Goal: Navigation & Orientation: Find specific page/section

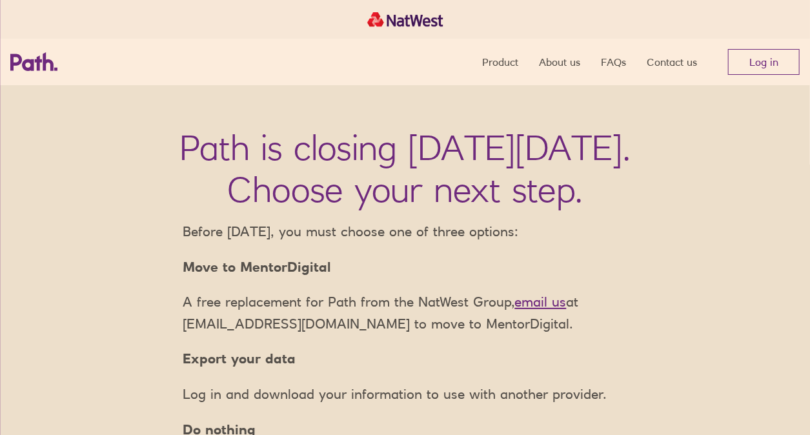
click at [782, 61] on link "Log in" at bounding box center [764, 62] width 72 height 26
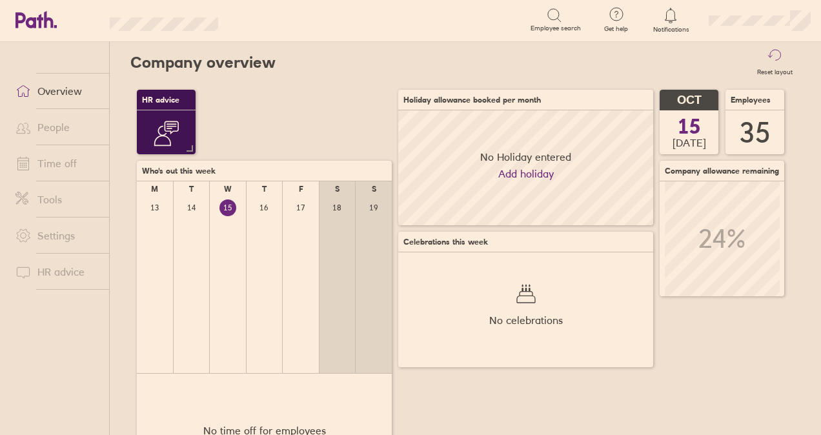
scroll to position [115, 254]
click at [53, 122] on link "People" at bounding box center [57, 127] width 104 height 26
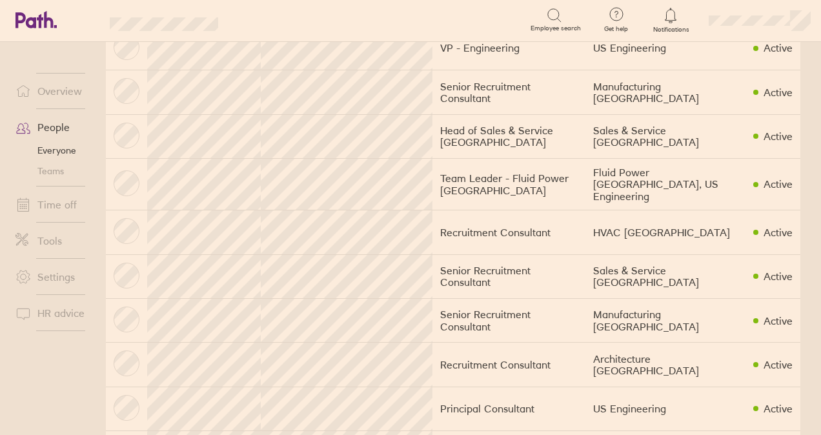
scroll to position [646, 0]
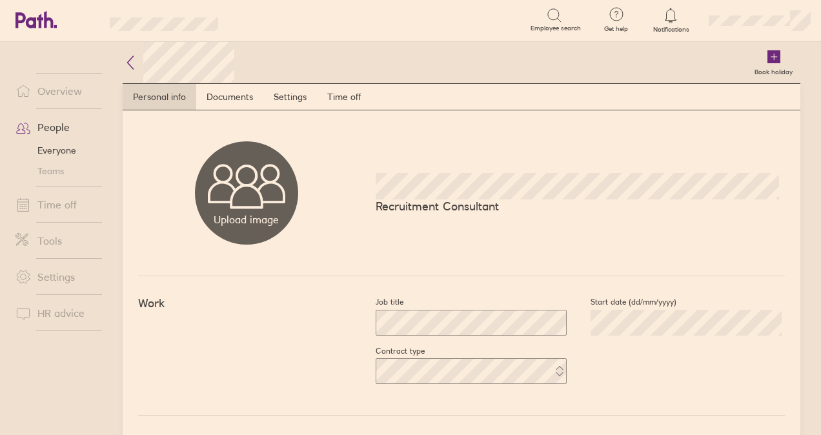
click at [128, 57] on icon at bounding box center [130, 62] width 15 height 15
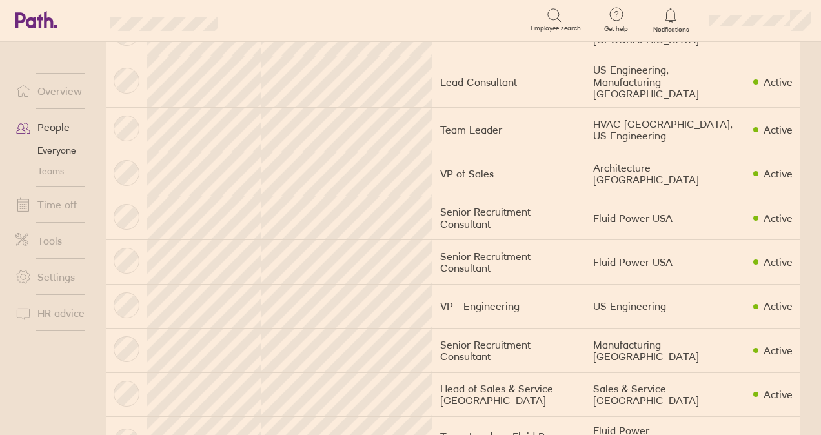
scroll to position [258, 0]
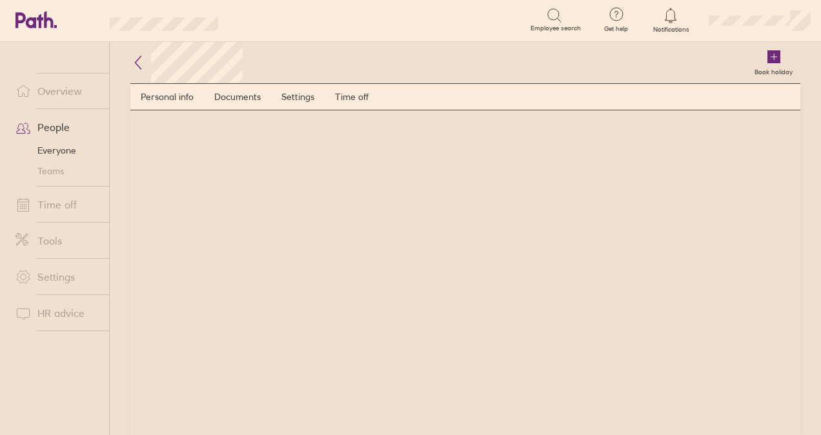
click at [129, 59] on div "Book holiday Personal info Documents Settings Time off" at bounding box center [466, 238] width 712 height 393
click at [137, 59] on icon at bounding box center [137, 62] width 15 height 15
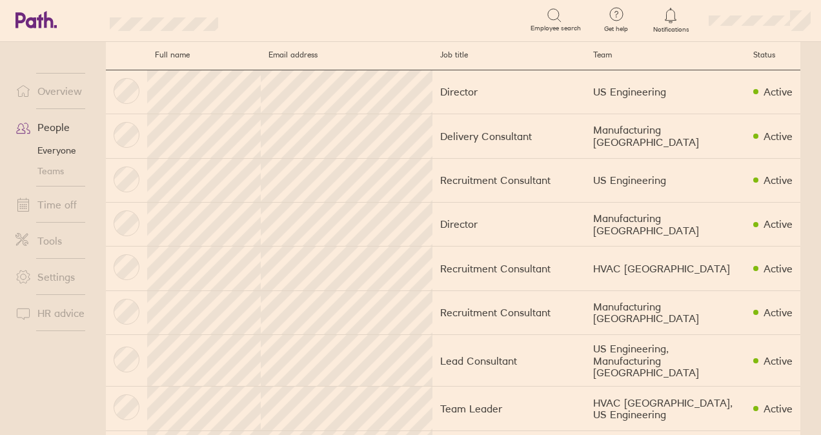
scroll to position [65, 0]
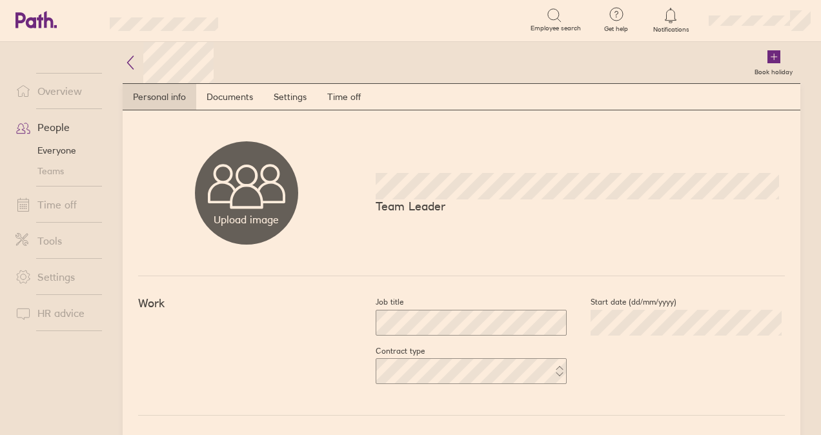
click at [132, 60] on icon at bounding box center [130, 62] width 15 height 15
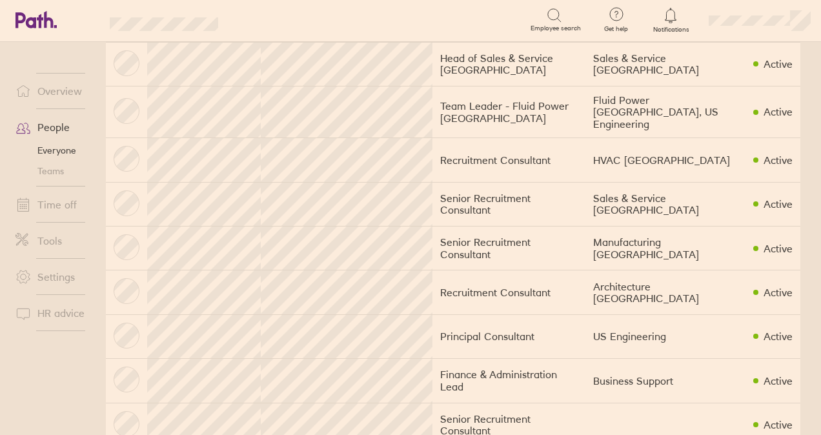
scroll to position [710, 0]
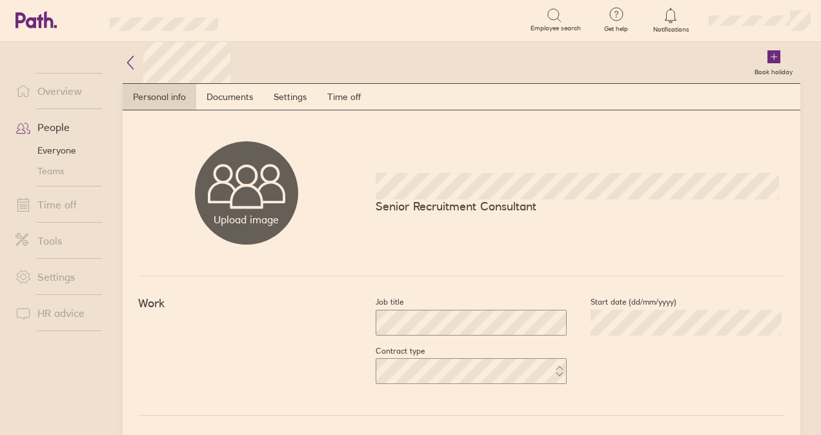
click at [133, 61] on icon at bounding box center [130, 62] width 15 height 15
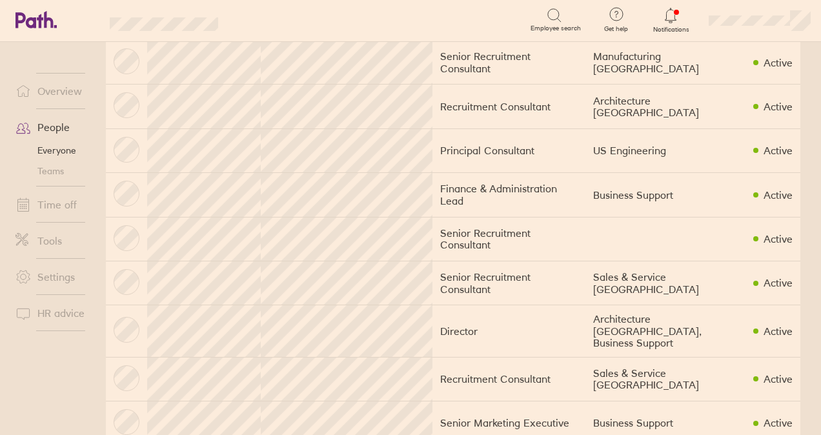
scroll to position [904, 0]
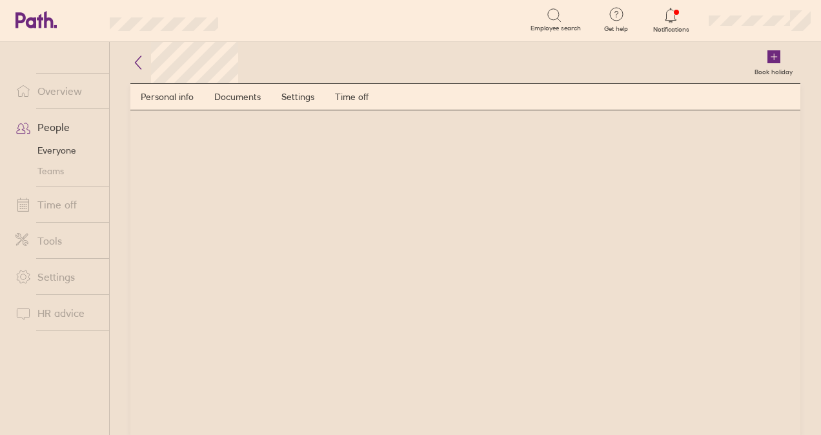
click at [134, 65] on icon at bounding box center [137, 62] width 15 height 15
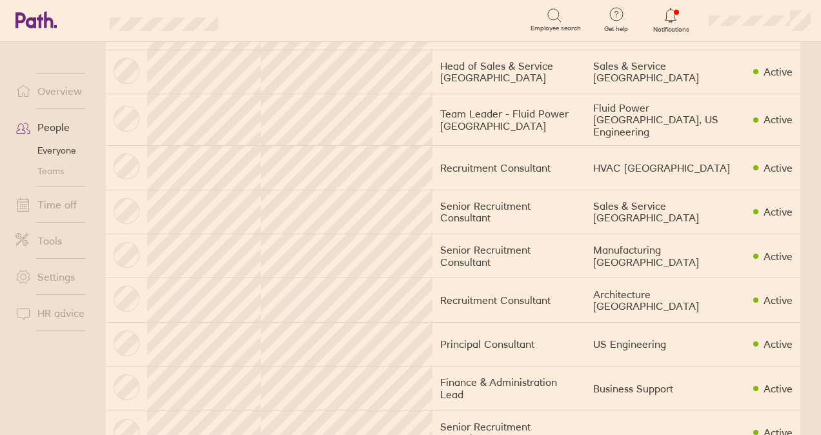
scroll to position [840, 0]
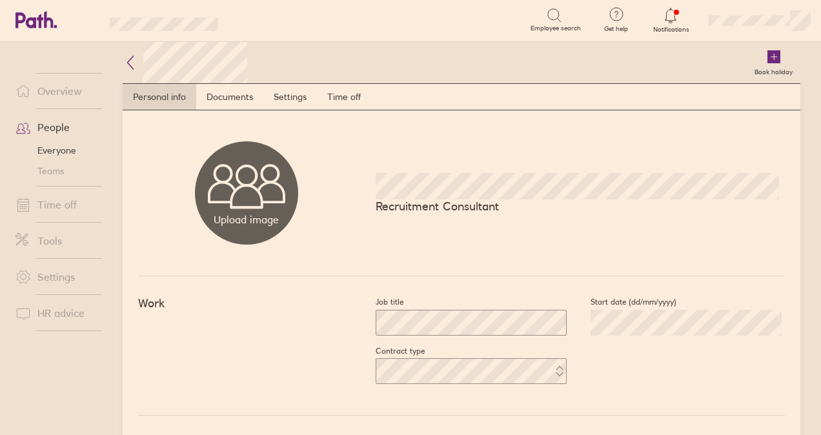
click at [130, 52] on h2 at bounding box center [185, 62] width 125 height 41
click at [129, 61] on icon at bounding box center [130, 62] width 15 height 15
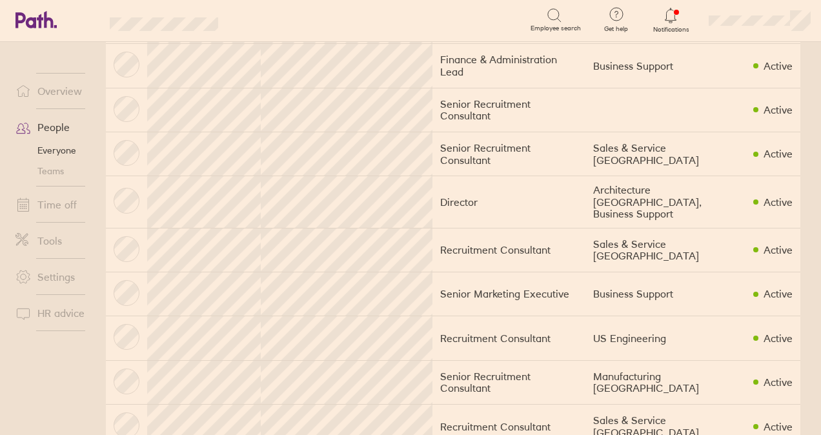
scroll to position [1033, 0]
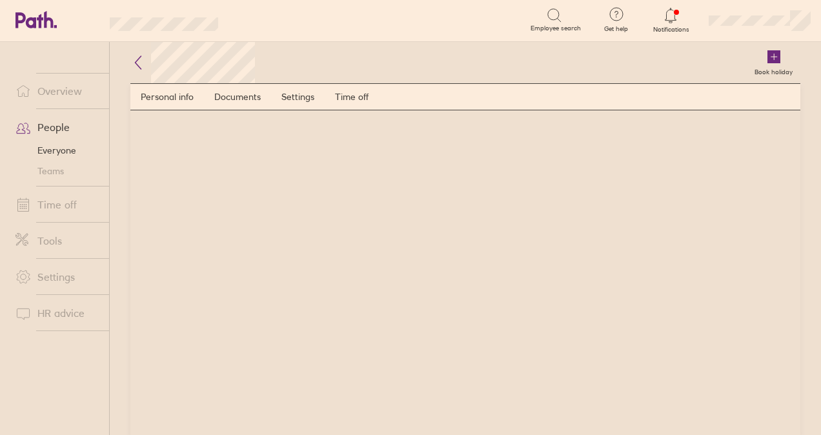
click at [138, 60] on icon at bounding box center [137, 62] width 15 height 15
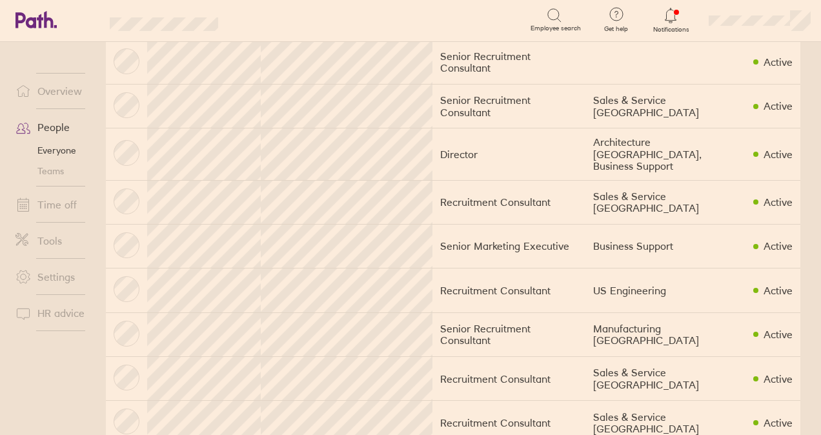
scroll to position [1033, 0]
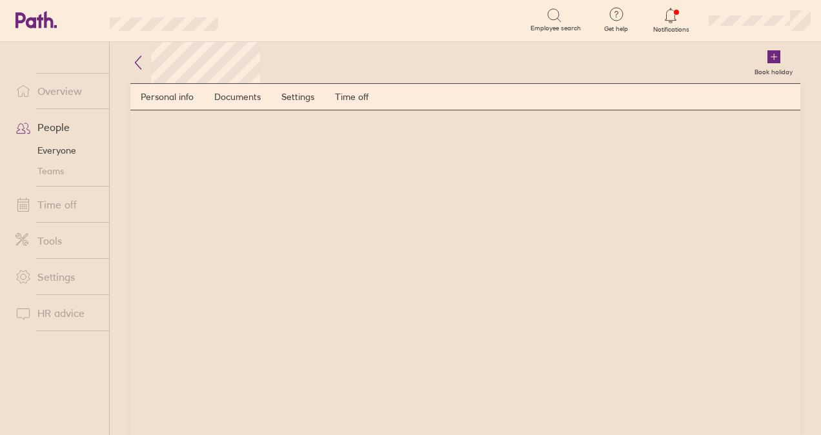
drag, startPoint x: 138, startPoint y: 34, endPoint x: 142, endPoint y: 44, distance: 10.4
click at [138, 34] on header "Search Employee search Get help FAQs Contact us Notifications My profile Sign o…" at bounding box center [410, 21] width 821 height 42
click at [142, 56] on icon at bounding box center [137, 62] width 15 height 15
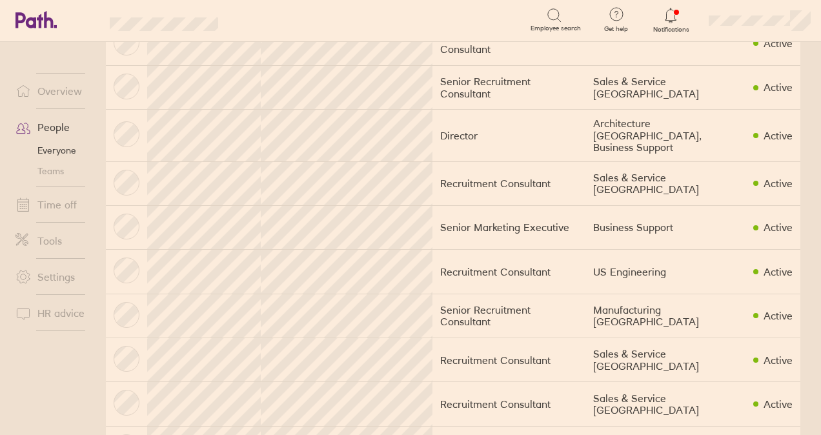
scroll to position [1098, 0]
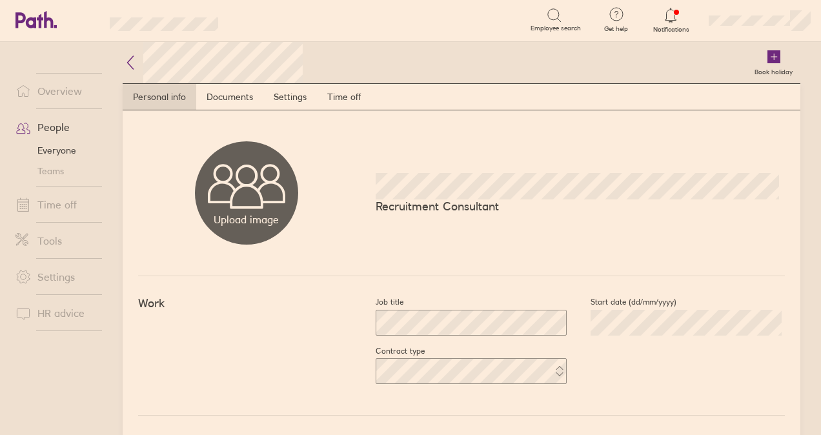
click at [130, 65] on icon at bounding box center [130, 62] width 15 height 15
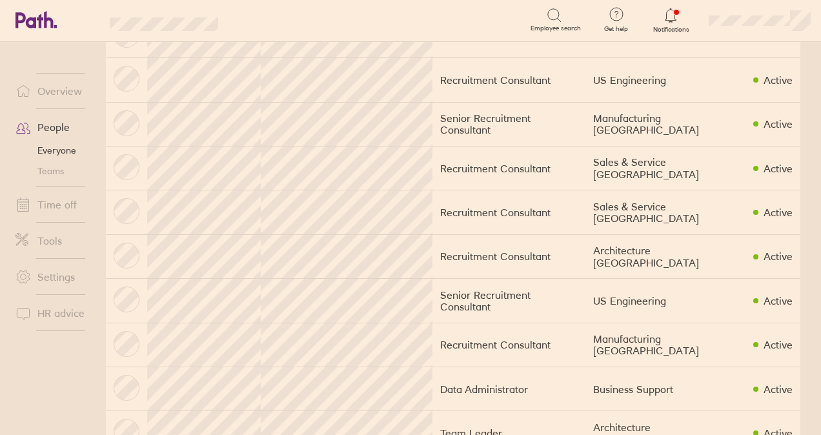
scroll to position [1244, 0]
